Goal: Task Accomplishment & Management: Manage account settings

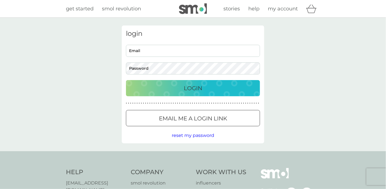
type input "[EMAIL_ADDRESS][DOMAIN_NAME]"
click at [188, 88] on p "Login" at bounding box center [193, 88] width 18 height 9
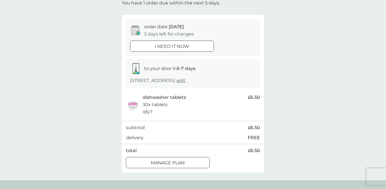
scroll to position [42, 0]
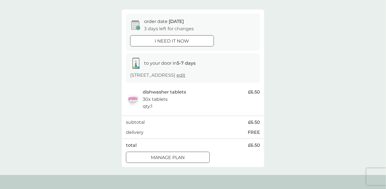
click at [177, 160] on p "Manage plan" at bounding box center [168, 157] width 34 height 7
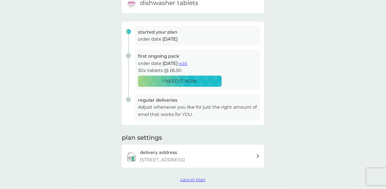
scroll to position [85, 0]
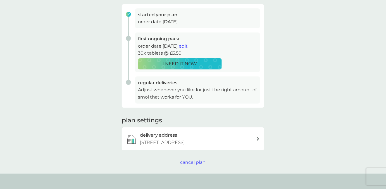
click at [199, 166] on div "your smol plans As your first main pack approaches, we’ve got everything set to…" at bounding box center [193, 53] width 386 height 240
drag, startPoint x: 199, startPoint y: 162, endPoint x: 387, endPoint y: 101, distance: 197.8
click at [200, 163] on span "cancel plan" at bounding box center [193, 161] width 25 height 5
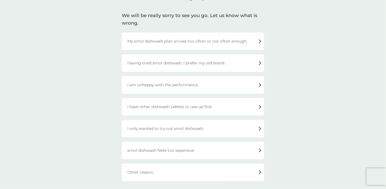
scroll to position [51, 0]
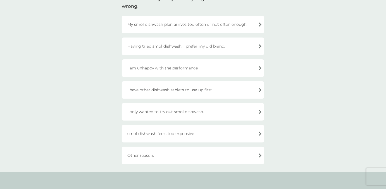
click at [254, 89] on div "I have other dishwash tablets to use up first" at bounding box center [193, 90] width 143 height 18
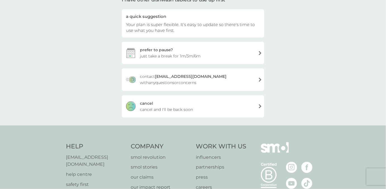
click at [258, 106] on div "cancel cancel and I'll be back soon" at bounding box center [193, 106] width 143 height 22
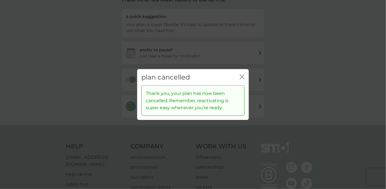
click at [241, 79] on button "close" at bounding box center [242, 77] width 5 height 6
